Goal: Transaction & Acquisition: Purchase product/service

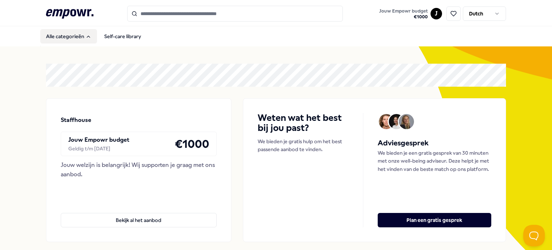
click at [73, 37] on button "Alle categorieën" at bounding box center [68, 36] width 57 height 14
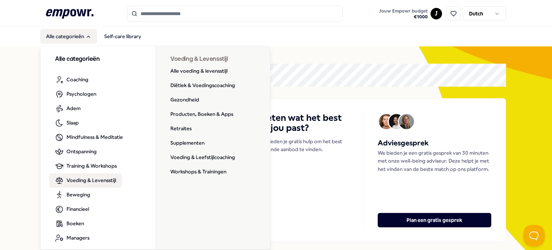
click at [97, 181] on span "Voeding & Levensstijl" at bounding box center [91, 180] width 50 height 8
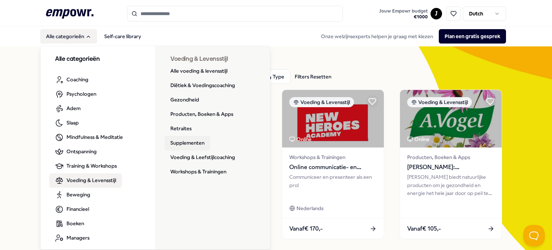
click at [190, 143] on link "Supplementen" at bounding box center [187, 143] width 46 height 14
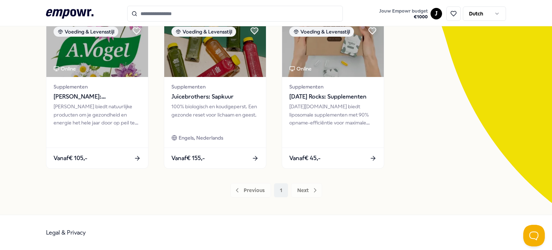
scroll to position [34, 0]
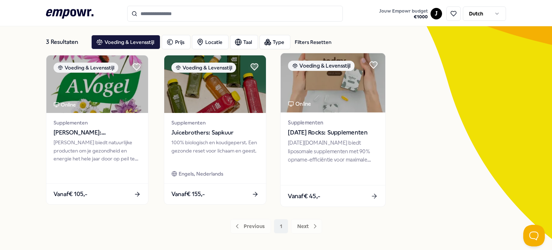
click at [331, 127] on div "Supplementen [DATE] Rocks: Supplementen" at bounding box center [333, 127] width 90 height 19
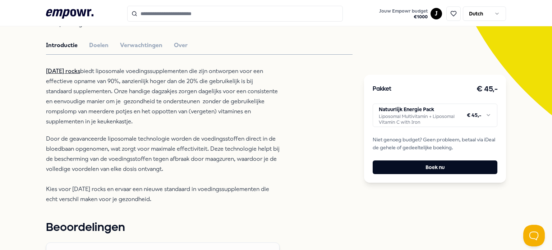
scroll to position [70, 0]
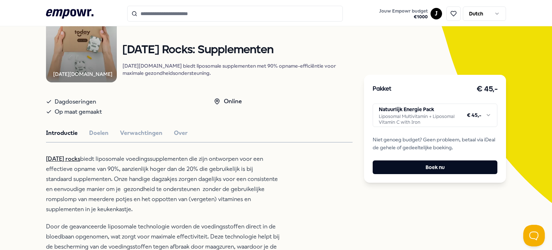
click at [384, 116] on html ".empowr-logo_svg__cls-1{fill:#03032f} Jouw Empowr budget € 1000 J Dutch Alle ca…" at bounding box center [276, 125] width 552 height 250
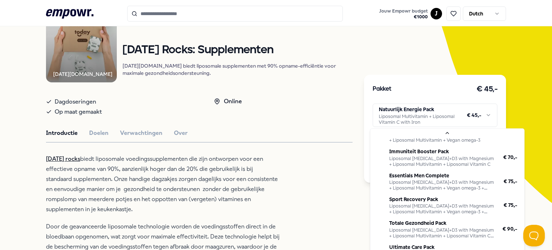
scroll to position [65, 0]
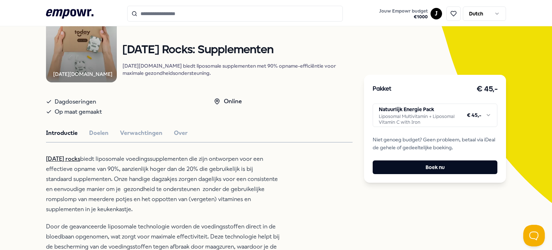
drag, startPoint x: 315, startPoint y: 207, endPoint x: 315, endPoint y: 165, distance: 42.0
click at [315, 165] on html ".empowr-logo_svg__cls-1{fill:#03032f} Jouw Empowr budget € 1000 J Dutch Alle ca…" at bounding box center [276, 125] width 552 height 250
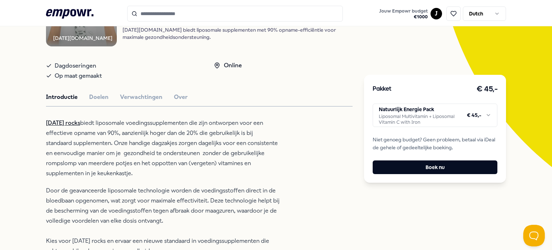
scroll to position [178, 0]
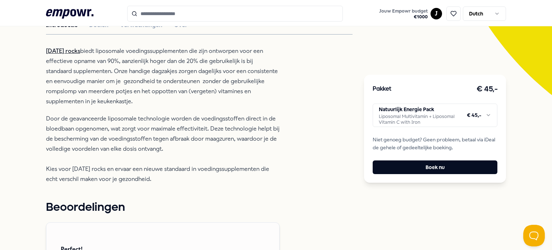
click at [476, 116] on html ".empowr-logo_svg__cls-1{fill:#03032f} Jouw Empowr budget € 1000 J Dutch Alle ca…" at bounding box center [276, 125] width 552 height 250
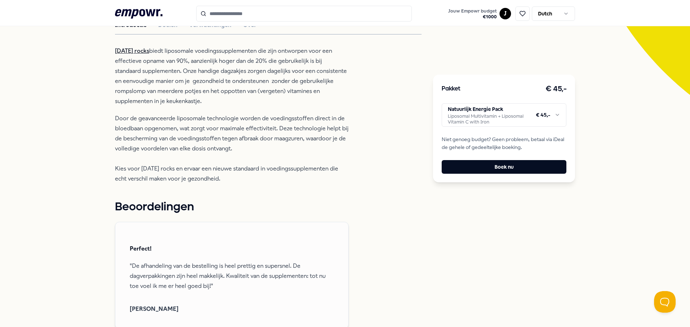
scroll to position [179, 0]
click at [466, 119] on html ".empowr-logo_svg__cls-1{fill:#03032f} Jouw Empowr budget € 1000 J Dutch Alle ca…" at bounding box center [345, 163] width 690 height 327
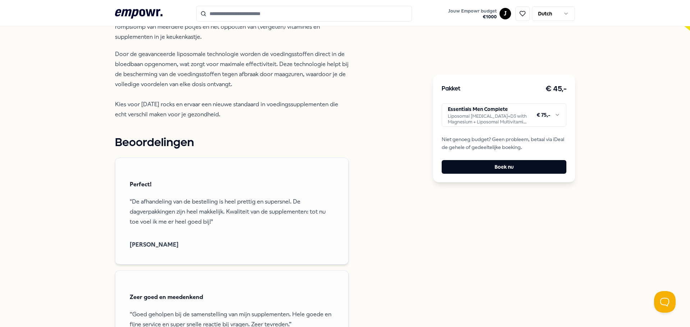
scroll to position [286, 0]
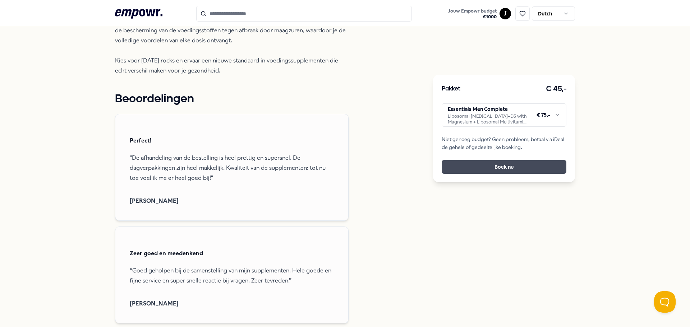
click at [491, 164] on button "Boek nu" at bounding box center [503, 167] width 125 height 14
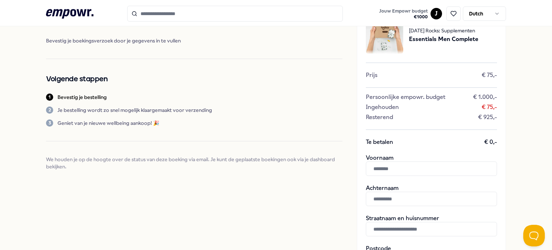
scroll to position [72, 0]
